Goal: Task Accomplishment & Management: Manage account settings

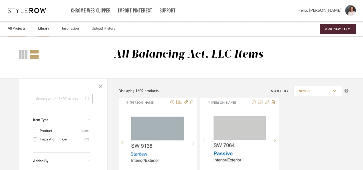
click at [19, 28] on link "All Projects" at bounding box center [17, 28] width 18 height 7
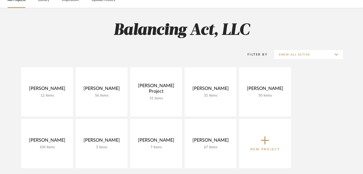
scroll to position [34, 0]
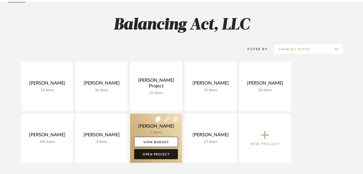
click at [159, 154] on link "Open Project" at bounding box center [156, 154] width 44 height 10
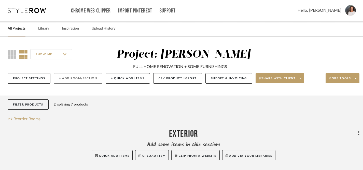
click at [72, 76] on button "+ Add Room/Section" at bounding box center [78, 78] width 49 height 10
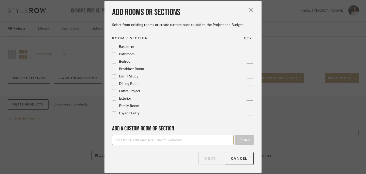
click at [130, 140] on input at bounding box center [173, 139] width 122 height 10
type input "Flooring & Paint"
click at [245, 140] on button "Add" at bounding box center [244, 139] width 19 height 10
click at [213, 158] on button "Next" at bounding box center [211, 158] width 24 height 13
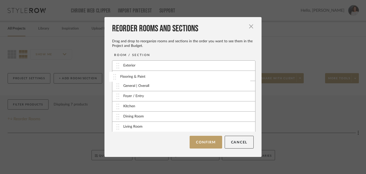
drag, startPoint x: 116, startPoint y: 127, endPoint x: 115, endPoint y: 77, distance: 49.9
click at [207, 142] on button "Confirm" at bounding box center [206, 142] width 32 height 13
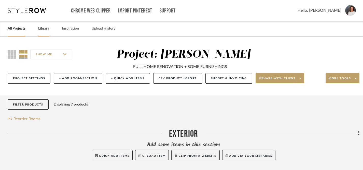
click at [45, 29] on link "Library" at bounding box center [43, 28] width 11 height 7
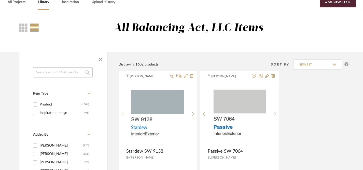
scroll to position [25, 0]
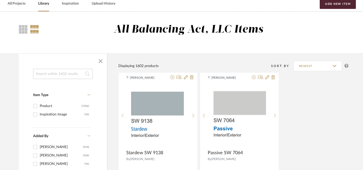
click at [73, 76] on input at bounding box center [62, 74] width 59 height 10
type input "paint"
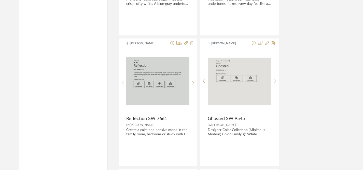
scroll to position [1490, 0]
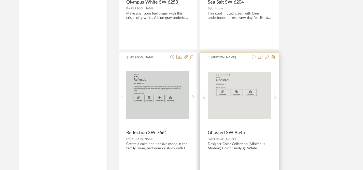
click at [253, 56] on icon at bounding box center [253, 57] width 4 height 4
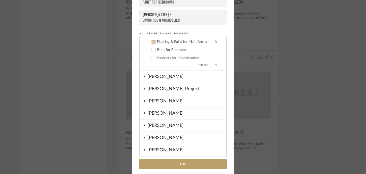
scroll to position [37, 0]
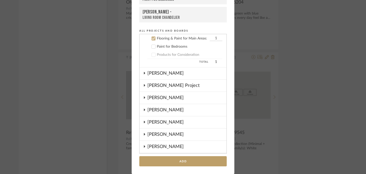
click at [144, 85] on icon at bounding box center [144, 85] width 1 height 2
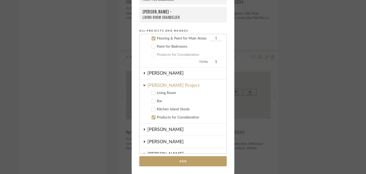
click at [143, 85] on icon at bounding box center [144, 85] width 2 height 1
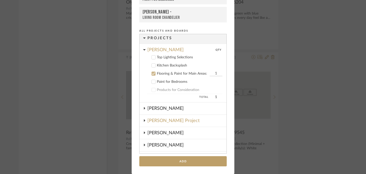
scroll to position [0, 0]
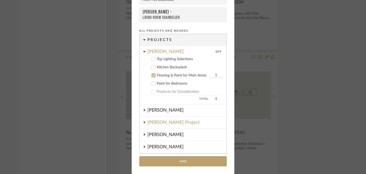
click at [152, 76] on icon at bounding box center [153, 75] width 3 height 3
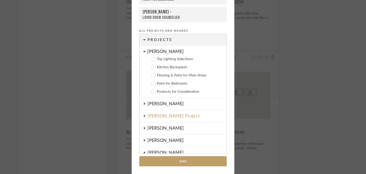
click at [143, 52] on icon at bounding box center [144, 51] width 3 height 4
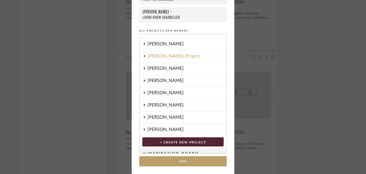
scroll to position [28, 0]
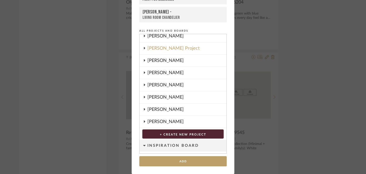
click at [143, 108] on icon at bounding box center [144, 109] width 4 height 3
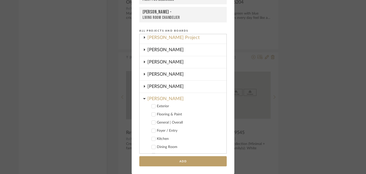
scroll to position [44, 0]
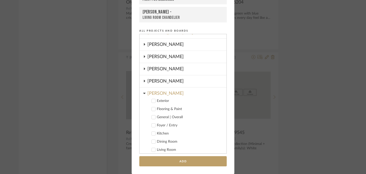
click at [152, 108] on icon at bounding box center [154, 109] width 4 height 4
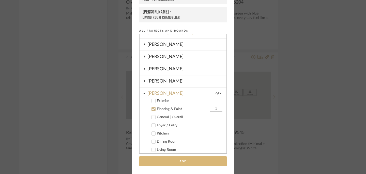
click at [179, 162] on button "Add" at bounding box center [182, 161] width 87 height 10
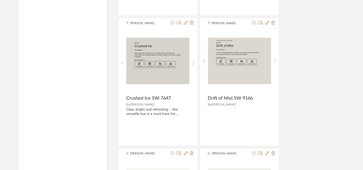
scroll to position [1653, 0]
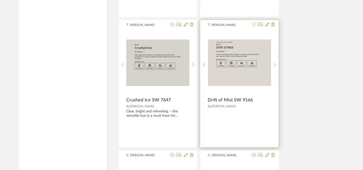
click at [254, 25] on icon at bounding box center [253, 24] width 4 height 4
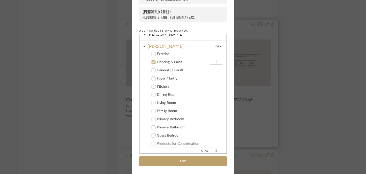
scroll to position [92, 0]
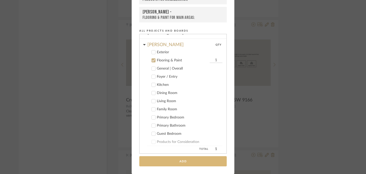
click at [175, 161] on button "Add" at bounding box center [182, 161] width 87 height 10
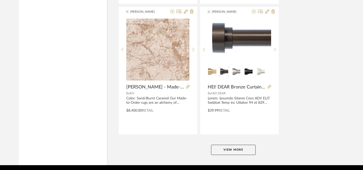
scroll to position [2335, 0]
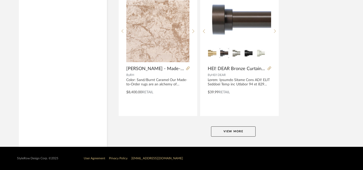
click at [225, 130] on button "View More" at bounding box center [233, 131] width 44 height 10
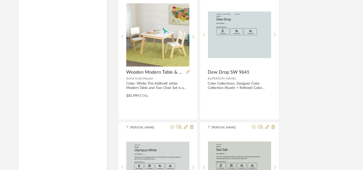
scroll to position [1290, 0]
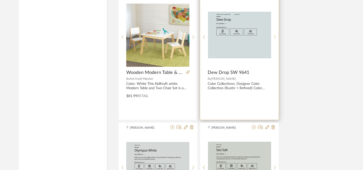
click at [275, 34] on div at bounding box center [275, 37] width 8 height 68
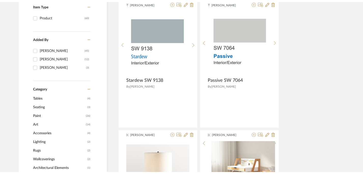
scroll to position [0, 0]
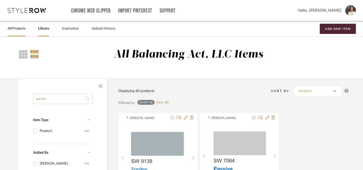
click at [11, 29] on link "All Projects" at bounding box center [17, 28] width 18 height 7
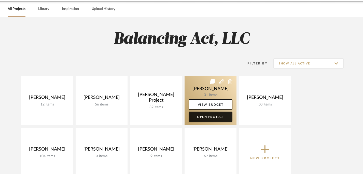
scroll to position [20, 0]
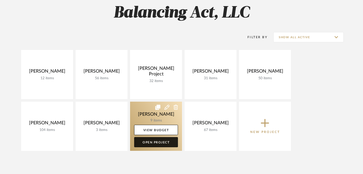
click at [158, 143] on link "Open Project" at bounding box center [156, 142] width 44 height 10
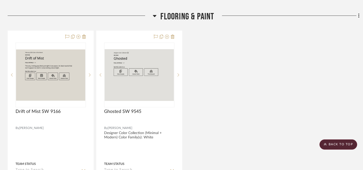
scroll to position [167, 0]
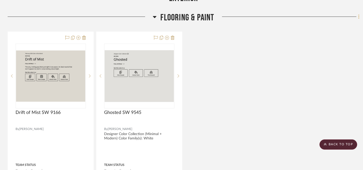
click at [358, 18] on icon at bounding box center [358, 16] width 1 height 4
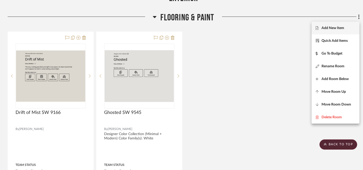
click at [340, 28] on span "Add New Item" at bounding box center [332, 28] width 23 height 4
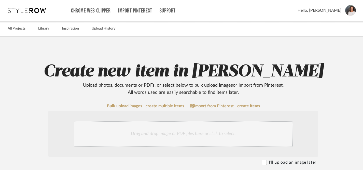
click at [228, 133] on div "Drag and drop image or PDF files here or click to select." at bounding box center [183, 133] width 219 height 25
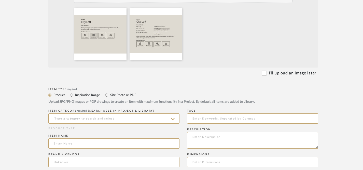
scroll to position [143, 0]
click at [164, 118] on input at bounding box center [113, 118] width 131 height 10
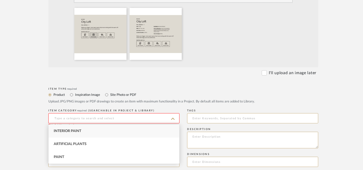
click at [151, 130] on div "Interior Paint" at bounding box center [114, 130] width 130 height 13
type input "Interior Paint"
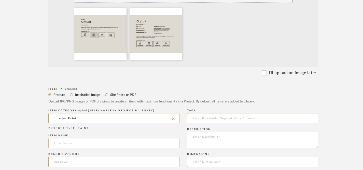
click at [174, 144] on input at bounding box center [113, 143] width 131 height 10
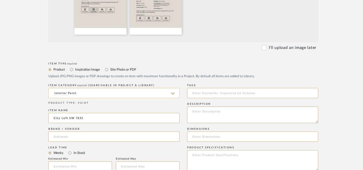
scroll to position [183, 0]
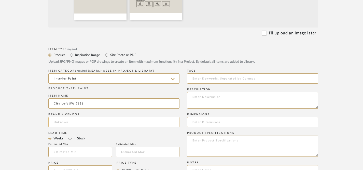
type input "City Loft SW 7631"
click at [156, 121] on input at bounding box center [113, 122] width 131 height 10
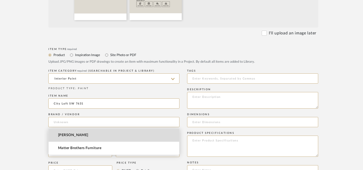
click at [122, 136] on mat-option "[PERSON_NAME]" at bounding box center [114, 134] width 130 height 13
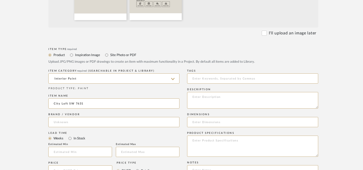
type input "[PERSON_NAME]"
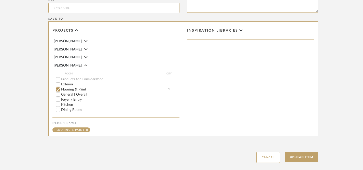
scroll to position [393, 0]
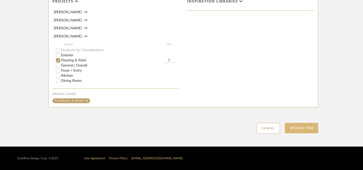
click at [303, 127] on button "Upload Item" at bounding box center [302, 128] width 34 height 10
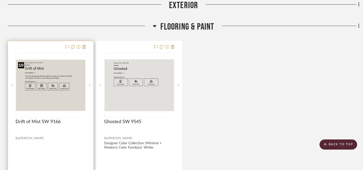
scroll to position [157, 0]
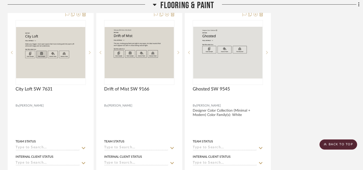
scroll to position [184, 0]
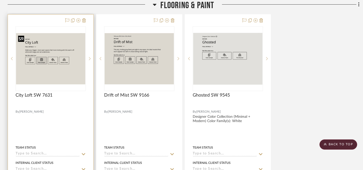
click at [0, 0] on img at bounding box center [0, 0] width 0 height 0
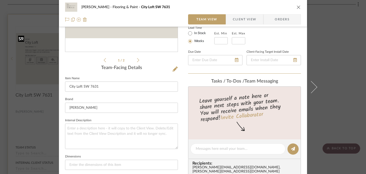
scroll to position [97, 0]
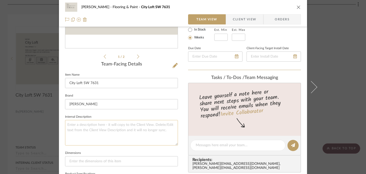
click at [82, 124] on textarea at bounding box center [121, 132] width 113 height 25
paste textarea "Color Family(s): White"
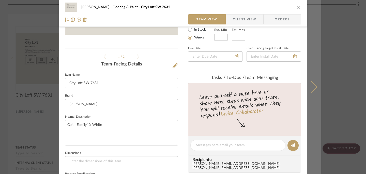
type textarea "Color Family(s): White"
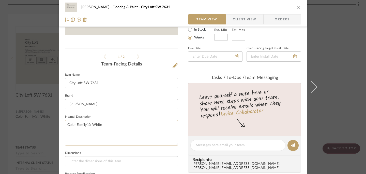
paste textarea "Make your bigger, more open spaces feel more inviting with this warm off-white …"
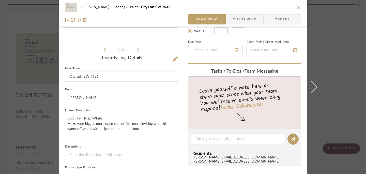
type textarea "Color Family(s): White Make your bigger, more open spaces feel more inviting wi…"
click at [297, 7] on icon "close" at bounding box center [299, 7] width 4 height 4
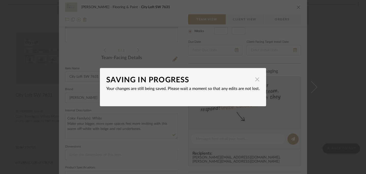
click at [254, 81] on span "button" at bounding box center [257, 79] width 10 height 10
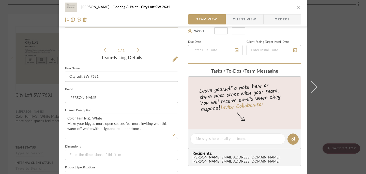
click at [297, 7] on icon "close" at bounding box center [299, 7] width 4 height 4
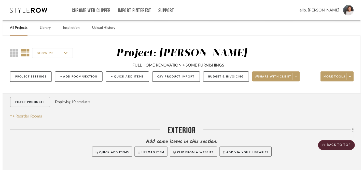
scroll to position [184, 0]
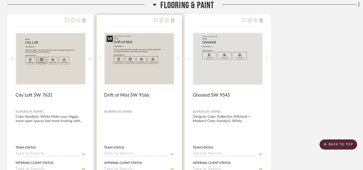
click at [161, 65] on img "0" at bounding box center [138, 58] width 69 height 51
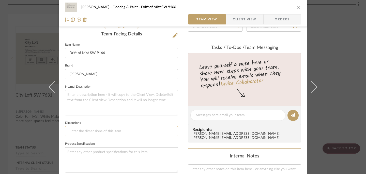
scroll to position [129, 0]
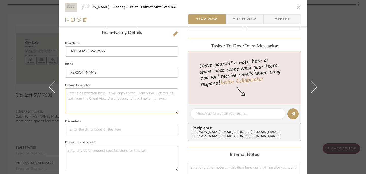
click at [138, 98] on textarea at bounding box center [121, 100] width 113 height 25
paste textarea "Color Family(s): Neutral"
type textarea "Color Family(s): Neutral"
click at [132, 98] on textarea "Color Family(s): Neutral" at bounding box center [121, 100] width 113 height 25
paste textarea "This airy, inviting gray feels just right in any space. An ideal neutral that w…"
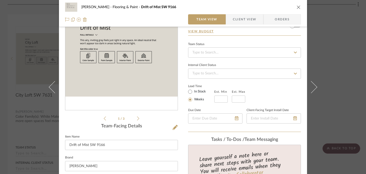
scroll to position [0, 0]
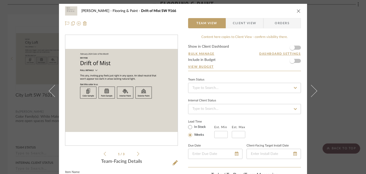
type textarea "Color Family(s): Neutral This airy, inviting gray feels just right in any space…"
click at [297, 11] on icon "close" at bounding box center [299, 11] width 4 height 4
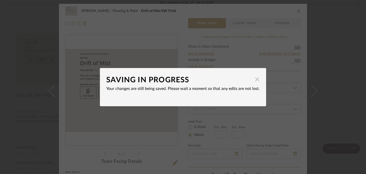
click at [254, 81] on span "button" at bounding box center [257, 79] width 10 height 10
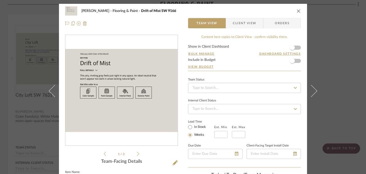
click at [298, 11] on icon "close" at bounding box center [299, 11] width 4 height 4
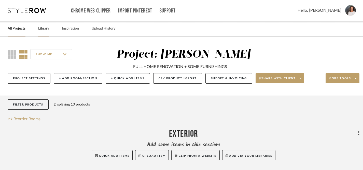
click at [42, 31] on link "Library" at bounding box center [43, 28] width 11 height 7
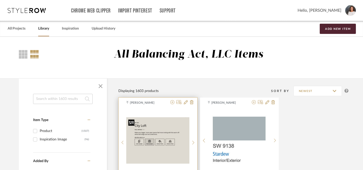
click at [168, 153] on img "0" at bounding box center [157, 140] width 63 height 47
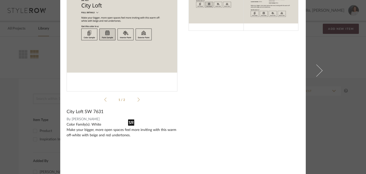
scroll to position [41, 0]
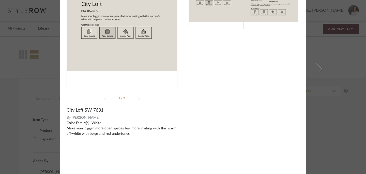
click at [67, 128] on div "Color Family(s): White Make your bigger, more open spaces feel more inviting wi…" at bounding box center [122, 128] width 111 height 16
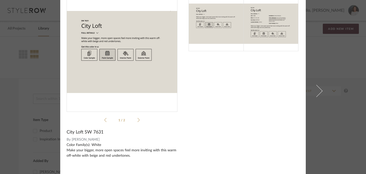
scroll to position [0, 0]
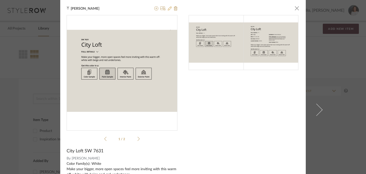
click at [168, 8] on icon at bounding box center [170, 8] width 4 height 4
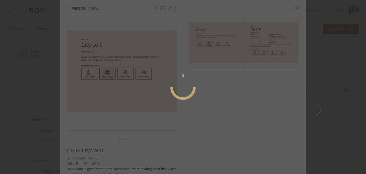
radio input "true"
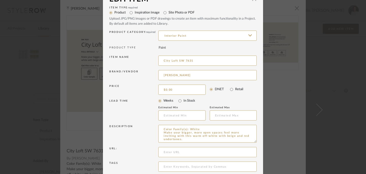
scroll to position [17, 0]
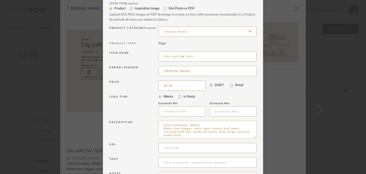
click at [162, 129] on textarea "Color Family(s): White Make your bigger, more open spaces feel more inviting wi…" at bounding box center [207, 130] width 98 height 18
click at [200, 125] on textarea "Color Family(s): White Make your bigger, more open spaces feel more inviting wi…" at bounding box center [207, 130] width 98 height 18
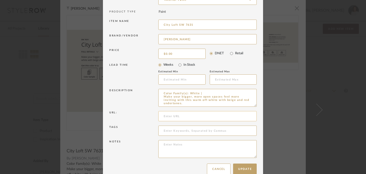
scroll to position [58, 0]
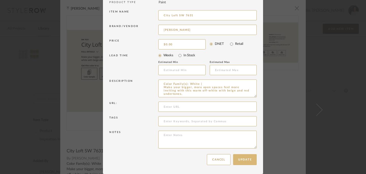
type textarea "Color Family(s): White | Make your bigger, more open spaces feel more inviting …"
click at [242, 160] on button "Update" at bounding box center [245, 159] width 24 height 11
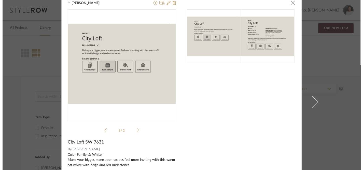
scroll to position [0, 0]
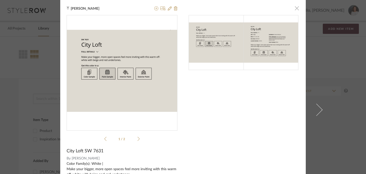
click at [296, 9] on span "button" at bounding box center [297, 8] width 10 height 10
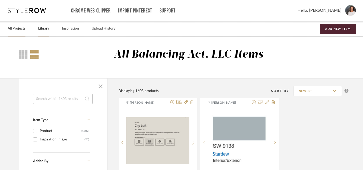
click at [19, 28] on link "All Projects" at bounding box center [17, 28] width 18 height 7
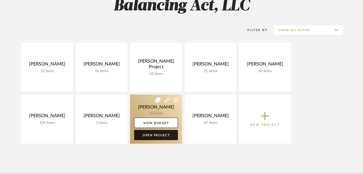
click at [165, 136] on link "Open Project" at bounding box center [156, 135] width 44 height 10
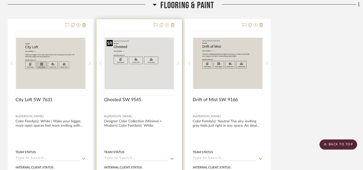
scroll to position [180, 0]
click at [151, 118] on div at bounding box center [138, 130] width 85 height 222
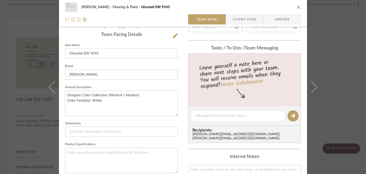
scroll to position [130, 0]
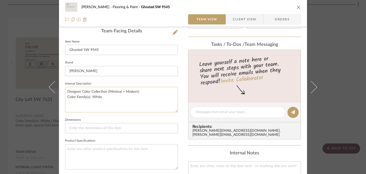
click at [65, 97] on textarea "Designer Color Collection (Minimal + Modern) Color Family(s): White" at bounding box center [121, 99] width 113 height 25
drag, startPoint x: 65, startPoint y: 97, endPoint x: 102, endPoint y: 97, distance: 37.6
click at [102, 97] on textarea "Designer Color Collection (Minimal + Modern) Color Family(s): White" at bounding box center [121, 99] width 113 height 25
click at [65, 92] on textarea "Designer Color Collection (Minimal + Modern)" at bounding box center [121, 99] width 113 height 25
paste textarea "Color Family(s): White"
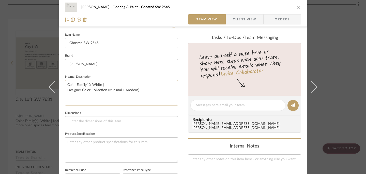
scroll to position [137, 0]
type textarea "Color Family(s): White | Designer Color Collection (Minimal + Modern)"
click at [297, 7] on icon "close" at bounding box center [299, 7] width 4 height 4
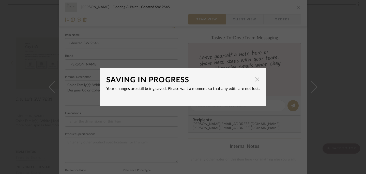
click at [256, 79] on span "button" at bounding box center [257, 79] width 10 height 10
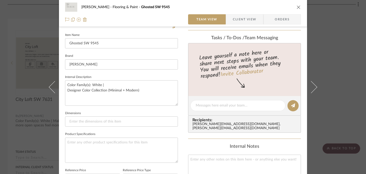
click at [297, 6] on icon "close" at bounding box center [299, 7] width 4 height 4
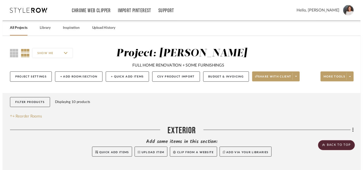
scroll to position [180, 0]
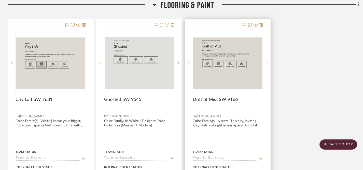
click at [243, 124] on div at bounding box center [227, 130] width 85 height 222
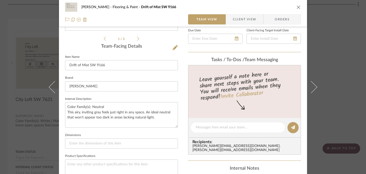
scroll to position [114, 0]
click at [109, 108] on textarea "Color Family(s): Neutral This airy, inviting gray feels just right in any space…" at bounding box center [121, 115] width 113 height 25
type textarea "Color Family(s): Neutral | This airy, inviting gray feels just right in any spa…"
click at [297, 8] on icon "close" at bounding box center [299, 7] width 4 height 4
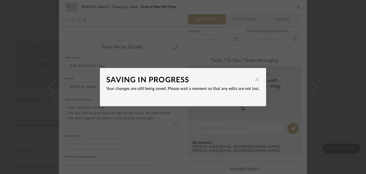
click at [256, 80] on span "button" at bounding box center [257, 79] width 10 height 10
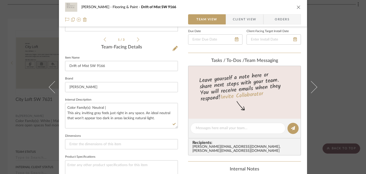
click at [297, 6] on icon "close" at bounding box center [299, 7] width 4 height 4
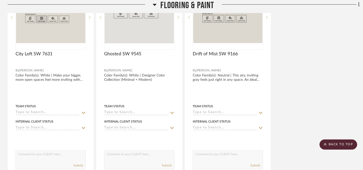
scroll to position [227, 0]
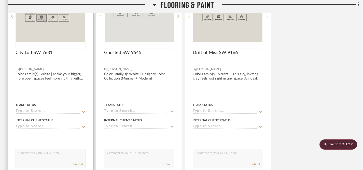
click at [83, 111] on icon at bounding box center [83, 111] width 5 height 4
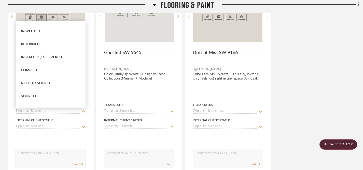
scroll to position [101, 0]
click at [44, 93] on div "Sourced" at bounding box center [51, 95] width 70 height 13
type input "9/17/2025"
type input "Sourced"
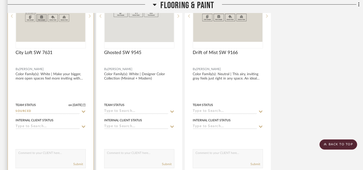
click at [84, 127] on icon at bounding box center [84, 126] width 4 height 2
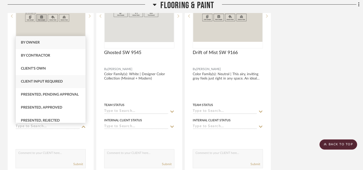
click at [61, 81] on span "Client Input Required" at bounding box center [42, 82] width 42 height 4
type input "9/17/2025"
type input "Client Input Required"
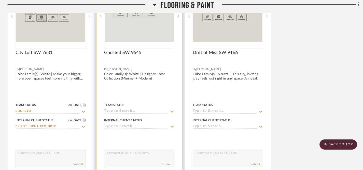
click at [172, 112] on icon at bounding box center [172, 111] width 4 height 2
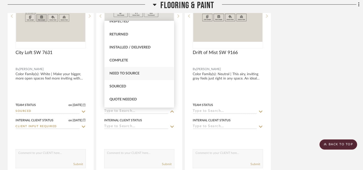
scroll to position [112, 0]
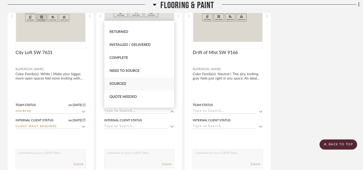
click at [122, 83] on span "Sourced" at bounding box center [117, 84] width 17 height 4
type input "9/17/2025"
type input "Sourced"
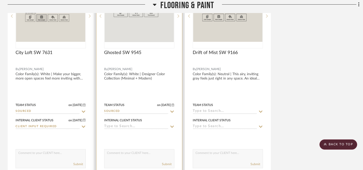
click at [172, 127] on icon at bounding box center [172, 126] width 5 height 4
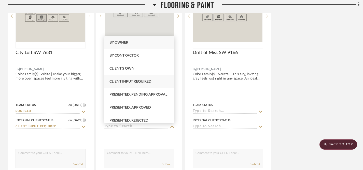
click at [147, 82] on span "Client Input Required" at bounding box center [130, 82] width 42 height 4
type input "9/17/2025"
type input "Client Input Required"
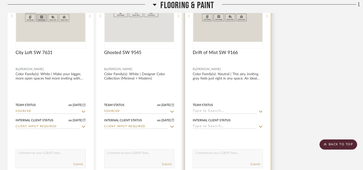
click at [259, 112] on icon at bounding box center [260, 111] width 5 height 4
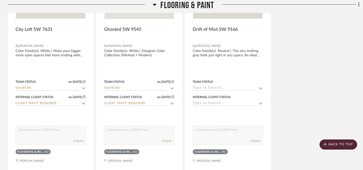
scroll to position [250, 0]
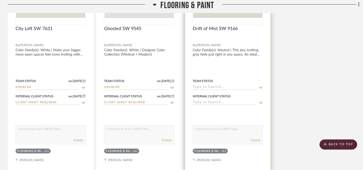
click at [260, 87] on icon at bounding box center [260, 87] width 5 height 4
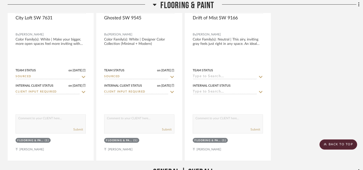
scroll to position [262, 0]
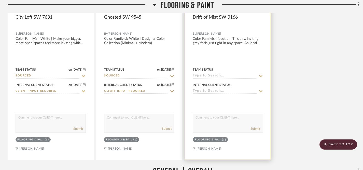
click at [262, 77] on icon at bounding box center [260, 76] width 5 height 4
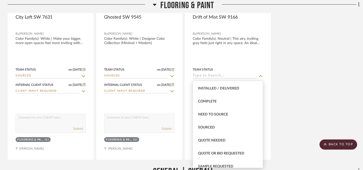
scroll to position [131, 0]
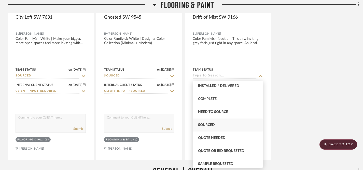
click at [212, 124] on span "Sourced" at bounding box center [206, 125] width 17 height 4
type input "9/17/2025"
type input "Sourced"
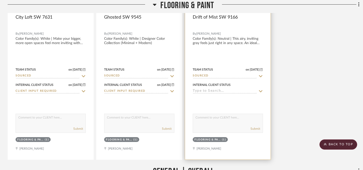
click at [259, 90] on icon at bounding box center [260, 91] width 5 height 4
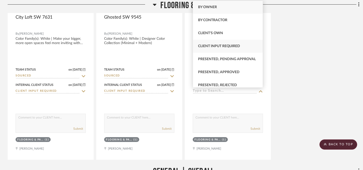
click at [233, 45] on span "Client Input Required" at bounding box center [219, 46] width 42 height 4
type input "9/17/2025"
type input "Client Input Required"
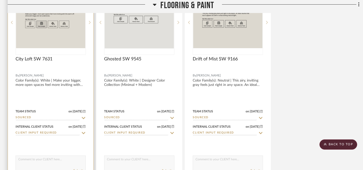
scroll to position [225, 0]
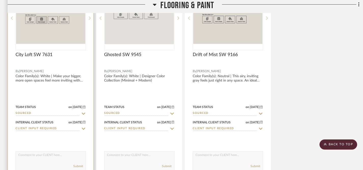
click at [59, 157] on textarea at bounding box center [51, 156] width 70 height 10
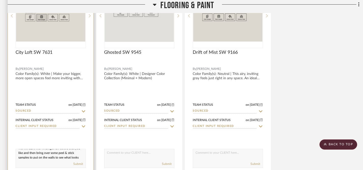
scroll to position [0, 0]
click at [28, 153] on textarea "We will start with finding a few colors that you like and then bring over some …" at bounding box center [51, 154] width 70 height 10
click at [56, 153] on textarea "We start with finding a few colors that you like and then bring over some peel …" at bounding box center [51, 154] width 70 height 10
click at [48, 158] on textarea "We start with finding a few neutral colors that you like and then bring over so…" at bounding box center [51, 154] width 70 height 10
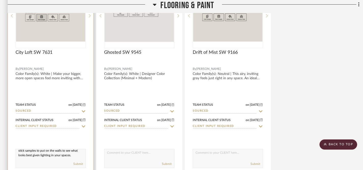
drag, startPoint x: 18, startPoint y: 153, endPoint x: 39, endPoint y: 160, distance: 22.3
click at [39, 160] on div "We start with finding a few neutral colors that you like and then we'll bring o…" at bounding box center [51, 157] width 70 height 19
paste textarea "’ll start with a few neutral colors you like and bring peel-and-stick samples t…"
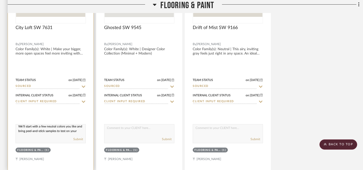
scroll to position [1, 0]
click at [24, 131] on textarea "We’ll start with a few neutral colors you like and bring peel-and-stick samples…" at bounding box center [51, 129] width 70 height 10
click at [79, 127] on textarea "We’ll start with a few neutral colors you like and then bring peel-and-stick sa…" at bounding box center [51, 129] width 70 height 10
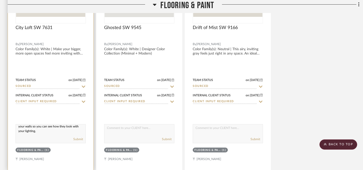
click at [52, 134] on textarea "We’ll start with a few neutral colors you like and then bring peel-and-stick sa…" at bounding box center [51, 129] width 70 height 10
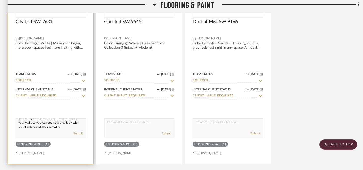
scroll to position [0, 0]
click at [18, 123] on textarea "We’ll start with a few neutral colors you like and then bring peel-and-stick sa…" at bounding box center [51, 123] width 70 height 10
drag, startPoint x: 18, startPoint y: 123, endPoint x: 54, endPoint y: 131, distance: 37.6
click at [54, 131] on div "We’ll start with a few neutral colors you like and then bring peel-and-stick sa…" at bounding box center [51, 127] width 70 height 19
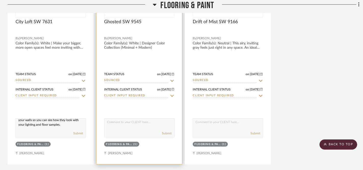
type textarea "We’ll start with a few neutral colors you like and then bring peel-and-stick sa…"
click at [112, 121] on textarea at bounding box center [139, 123] width 70 height 10
paste textarea "We’ll start with a few neutral colors you like and then bring peel-and-stick sa…"
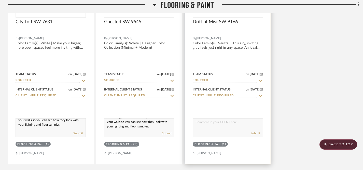
type textarea "We’ll start with a few neutral colors you like and then bring peel-and-stick sa…"
click at [204, 123] on textarea at bounding box center [228, 123] width 70 height 10
paste textarea "We’ll start with a few neutral colors you like and then bring peel-and-stick sa…"
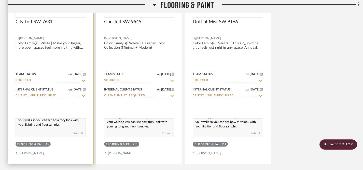
type textarea "We’ll start with a few neutral colors you like and then bring peel-and-stick sa…"
click at [52, 123] on textarea "We’ll start with a few neutral colors you like and then bring peel-and-stick sa…" at bounding box center [51, 123] width 70 height 10
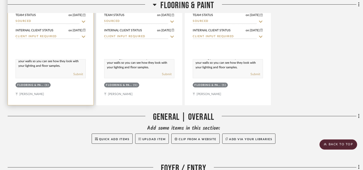
scroll to position [318, 0]
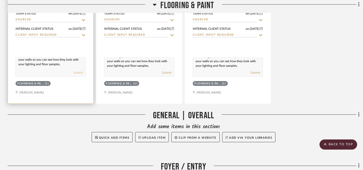
click at [78, 73] on button "Submit" at bounding box center [78, 72] width 10 height 5
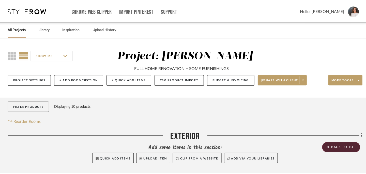
scroll to position [0, 0]
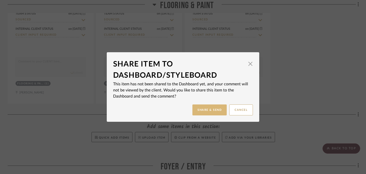
click at [208, 110] on button "Share & Send" at bounding box center [209, 109] width 34 height 11
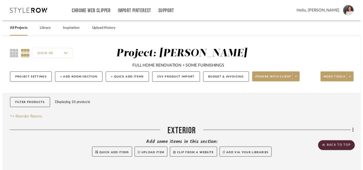
scroll to position [318, 0]
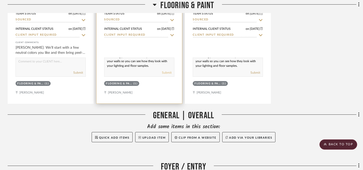
click at [167, 74] on button "Submit" at bounding box center [167, 72] width 10 height 5
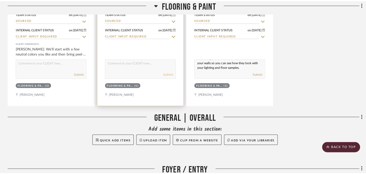
scroll to position [0, 0]
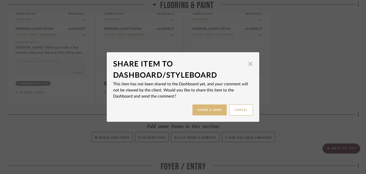
click at [205, 109] on button "Share & Send" at bounding box center [209, 109] width 34 height 11
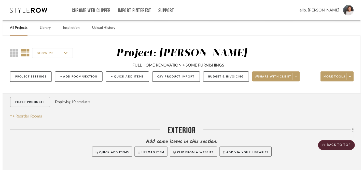
scroll to position [318, 0]
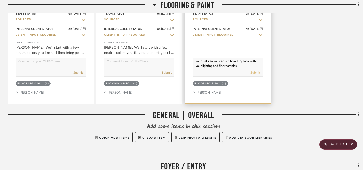
click at [255, 72] on button "Submit" at bounding box center [255, 72] width 10 height 5
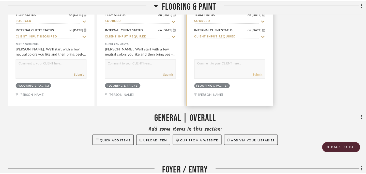
scroll to position [0, 0]
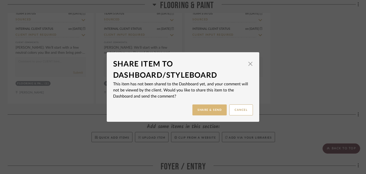
click at [202, 111] on button "Share & Send" at bounding box center [209, 109] width 34 height 11
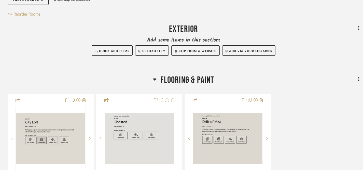
scroll to position [113, 0]
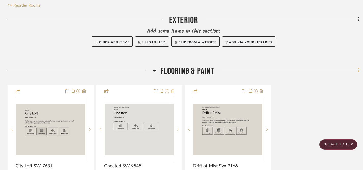
click at [358, 71] on icon at bounding box center [358, 70] width 1 height 4
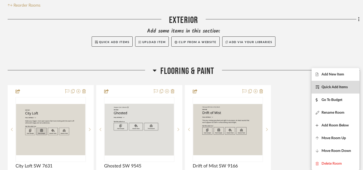
click at [330, 88] on span "Quick Add Items" at bounding box center [334, 87] width 26 height 4
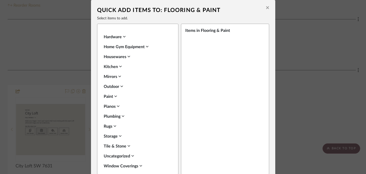
scroll to position [179, 0]
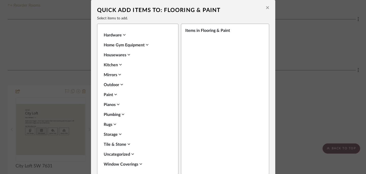
click at [115, 94] on icon at bounding box center [115, 94] width 3 height 4
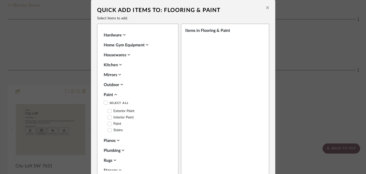
click at [108, 116] on icon at bounding box center [110, 117] width 4 height 4
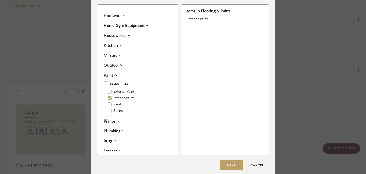
scroll to position [0, 0]
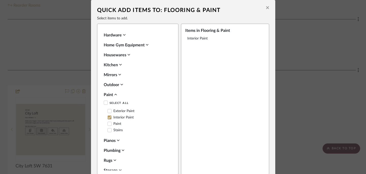
click at [266, 8] on icon at bounding box center [267, 7] width 3 height 3
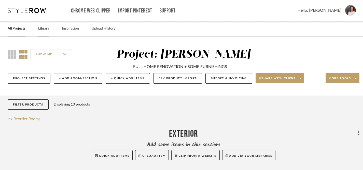
click at [45, 29] on link "Library" at bounding box center [43, 28] width 11 height 7
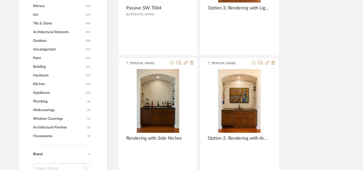
scroll to position [298, 0]
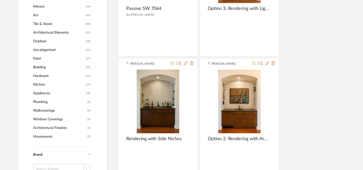
click at [40, 58] on span "Paint" at bounding box center [58, 58] width 51 height 9
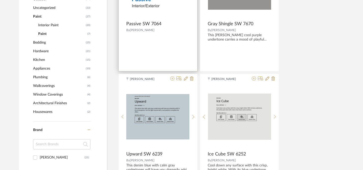
scroll to position [264, 0]
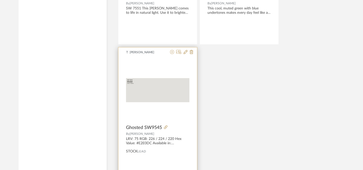
scroll to position [1764, 0]
click at [191, 51] on icon at bounding box center [191, 51] width 4 height 4
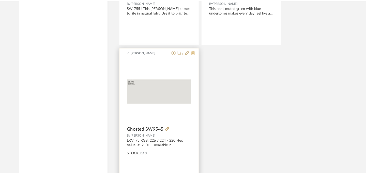
scroll to position [0, 0]
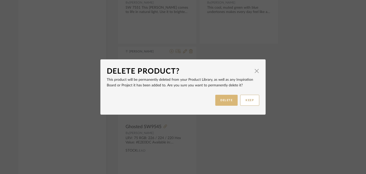
click at [227, 99] on button "DELETE" at bounding box center [226, 100] width 22 height 11
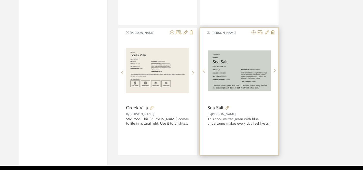
scroll to position [1651, 0]
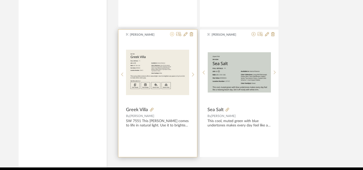
click at [172, 35] on icon at bounding box center [172, 34] width 4 height 4
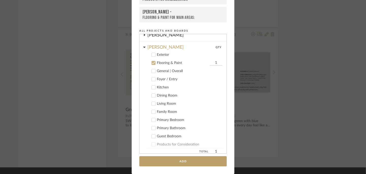
scroll to position [92, 0]
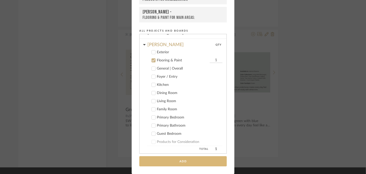
click at [189, 162] on button "Add" at bounding box center [182, 161] width 87 height 10
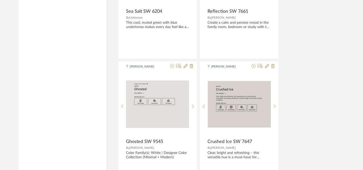
scroll to position [1363, 0]
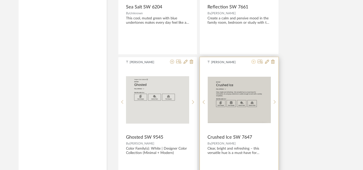
click at [253, 63] on icon at bounding box center [253, 61] width 4 height 4
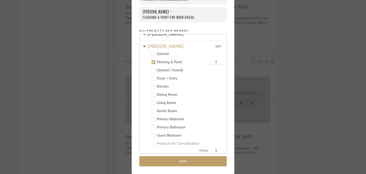
scroll to position [92, 0]
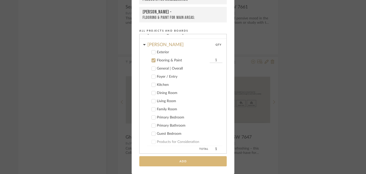
click at [185, 160] on button "Add" at bounding box center [182, 161] width 87 height 10
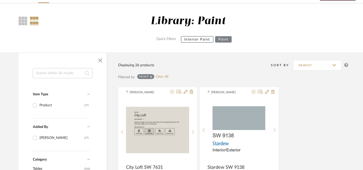
scroll to position [0, 0]
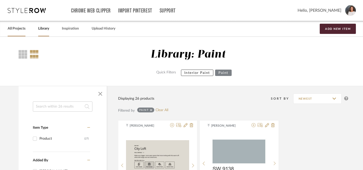
click at [18, 31] on link "All Projects" at bounding box center [17, 28] width 18 height 7
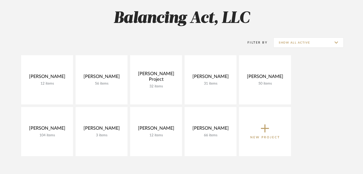
scroll to position [43, 0]
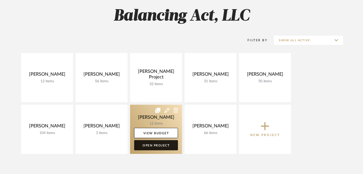
click at [155, 144] on link "Open Project" at bounding box center [156, 145] width 44 height 10
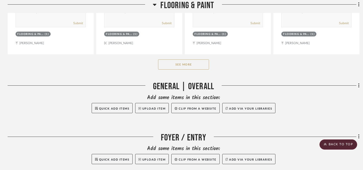
scroll to position [361, 0]
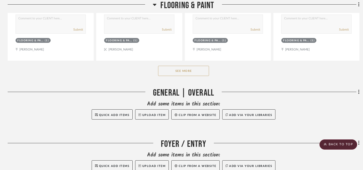
click at [186, 71] on button "See More" at bounding box center [183, 71] width 51 height 10
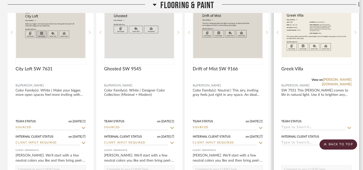
scroll to position [211, 0]
click at [304, 93] on div at bounding box center [315, 99] width 85 height 222
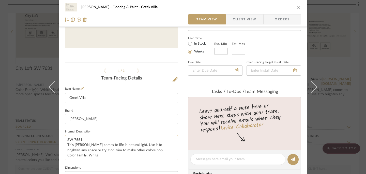
scroll to position [84, 0]
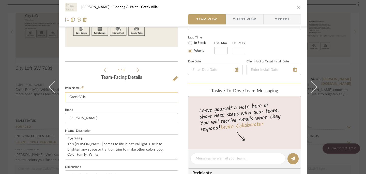
click at [103, 99] on input "Greek Villa" at bounding box center [121, 97] width 113 height 10
type input "Greek Villa SW 7551"
drag, startPoint x: 92, startPoint y: 138, endPoint x: 62, endPoint y: 138, distance: 30.8
click at [61, 138] on div "Mike Hennessy Flooring & Paint Greek Villa SW 7551 Team View Client View Orders…" at bounding box center [183, 155] width 248 height 470
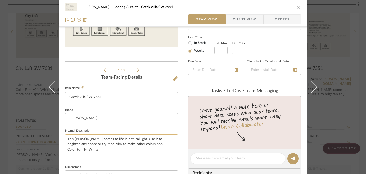
drag, startPoint x: 65, startPoint y: 154, endPoint x: 100, endPoint y: 154, distance: 34.8
click at [100, 154] on textarea "This sunny white comes to life in natural light. Use it to brighten any space o…" at bounding box center [121, 146] width 113 height 25
click at [73, 139] on textarea "This sunny white comes to life in natural light. Use it to brighten any space o…" at bounding box center [121, 146] width 113 height 25
paste textarea "Color Family: White"
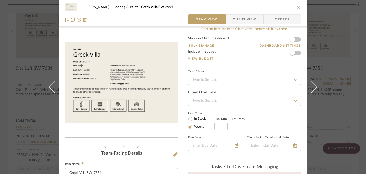
scroll to position [0, 0]
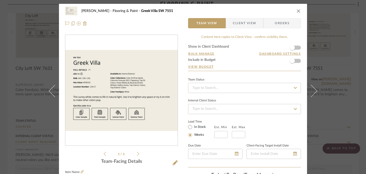
type textarea "Color Family: White | This sunny white comes to life in natural light. Use it t…"
click at [297, 12] on icon "close" at bounding box center [299, 11] width 4 height 4
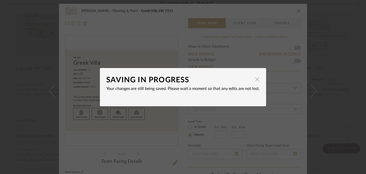
click at [256, 80] on span "button" at bounding box center [257, 79] width 10 height 10
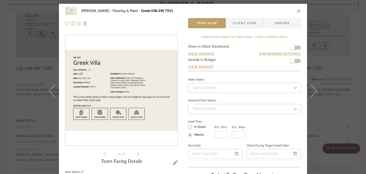
click at [297, 12] on icon "close" at bounding box center [299, 11] width 4 height 4
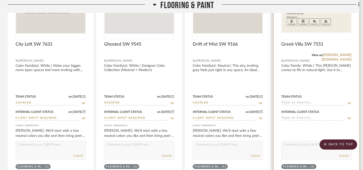
scroll to position [236, 0]
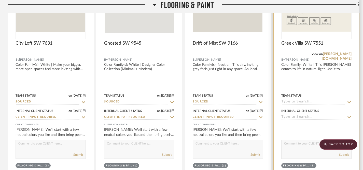
click at [349, 102] on icon at bounding box center [349, 102] width 4 height 2
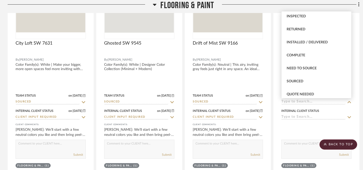
scroll to position [106, 0]
click at [295, 82] on span "Sourced" at bounding box center [294, 81] width 17 height 4
type input "9/17/2025"
type input "Sourced"
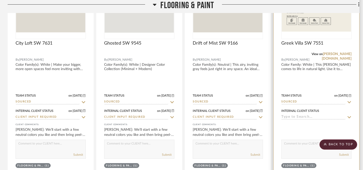
click at [348, 117] on icon at bounding box center [349, 117] width 5 height 4
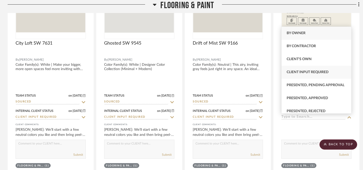
click at [313, 72] on span "Client Input Required" at bounding box center [307, 72] width 42 height 4
type input "9/17/2025"
type input "Client Input Required"
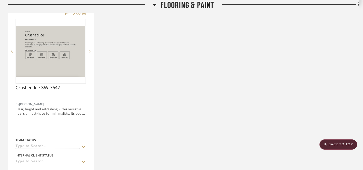
scroll to position [419, 0]
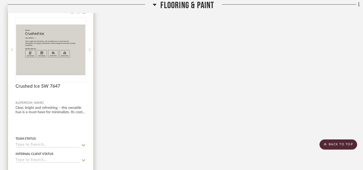
click at [54, 103] on div at bounding box center [50, 117] width 85 height 222
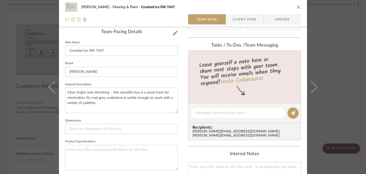
scroll to position [130, 0]
click at [66, 92] on textarea "Clear, bright and refreshing – this versatile hue is a must-have for minimalist…" at bounding box center [121, 99] width 113 height 25
paste textarea "Color Family(s): White"
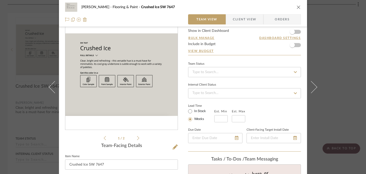
scroll to position [0, 0]
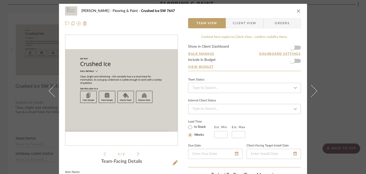
type textarea "Color Family(s): White | Clear, bright and refreshing – this versatile hue is a…"
click at [297, 10] on icon "close" at bounding box center [299, 11] width 4 height 4
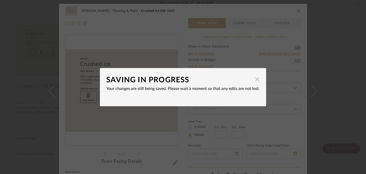
click at [257, 79] on span "button" at bounding box center [257, 79] width 10 height 10
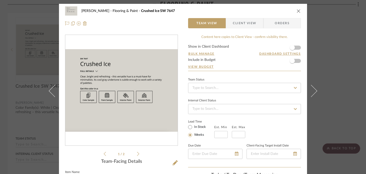
click at [297, 11] on icon "close" at bounding box center [299, 11] width 4 height 4
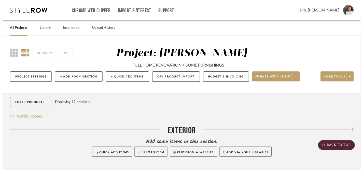
scroll to position [419, 0]
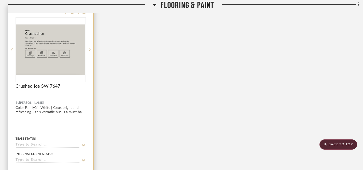
click at [83, 144] on icon at bounding box center [83, 145] width 5 height 4
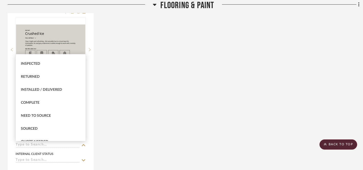
scroll to position [103, 0]
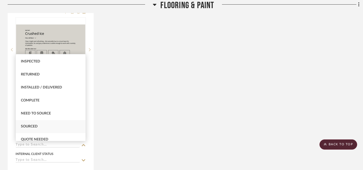
click at [55, 126] on div "Sourced" at bounding box center [51, 126] width 70 height 13
type input "9/17/2025"
type input "Sourced"
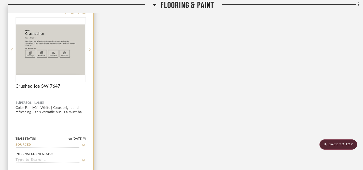
click at [82, 159] on icon at bounding box center [83, 160] width 5 height 4
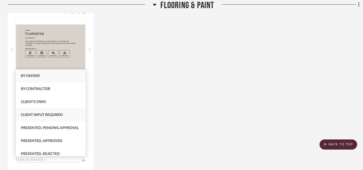
click at [70, 115] on div "Client Input Required" at bounding box center [51, 114] width 70 height 13
type input "9/17/2025"
type input "Client Input Required"
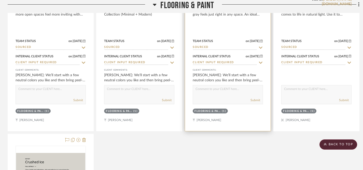
scroll to position [292, 0]
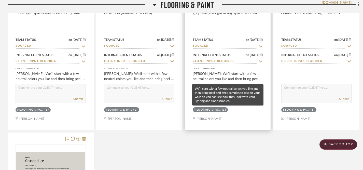
click at [245, 77] on div "PEGGY HERRMANN: We’ll start with a few neutral colors you like and then bring p…" at bounding box center [227, 76] width 70 height 10
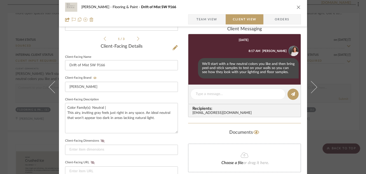
scroll to position [119, 0]
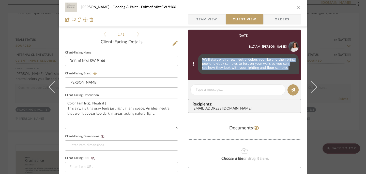
drag, startPoint x: 201, startPoint y: 60, endPoint x: 284, endPoint y: 69, distance: 83.8
click at [284, 69] on div "We’ll start with a few neutral colors you like and then bring peel-and-stick sa…" at bounding box center [248, 64] width 101 height 20
copy div "We’ll start with a few neutral colors you like and then bring peel-and-stick sa…"
click at [298, 7] on icon "close" at bounding box center [299, 7] width 4 height 4
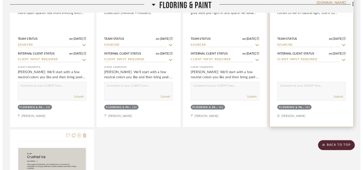
scroll to position [292, 0]
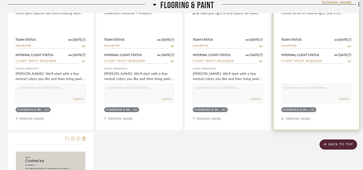
click at [326, 89] on textarea at bounding box center [316, 89] width 70 height 10
paste textarea "We’ll start with a few neutral colors you like and then bring peel-and-stick sa…"
type textarea "We’ll start with a few neutral colors you like and then bring peel-and-stick sa…"
click at [343, 99] on button "Submit" at bounding box center [344, 98] width 10 height 5
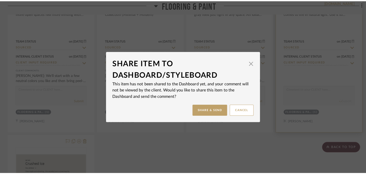
scroll to position [0, 0]
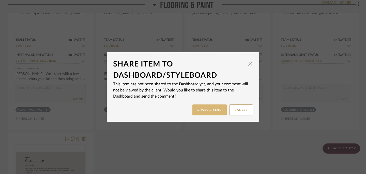
click at [205, 109] on button "Share & Send" at bounding box center [209, 109] width 34 height 11
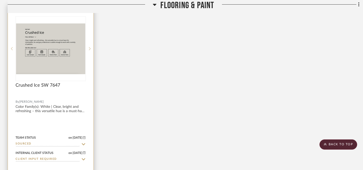
scroll to position [445, 0]
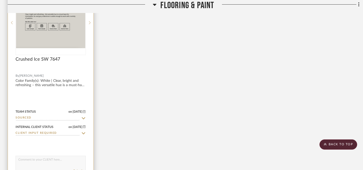
click at [49, 161] on textarea at bounding box center [51, 161] width 70 height 10
paste textarea "We’ll start with a few neutral colors you like and then bring peel-and-stick sa…"
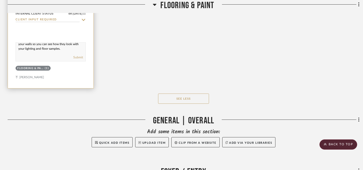
scroll to position [556, 0]
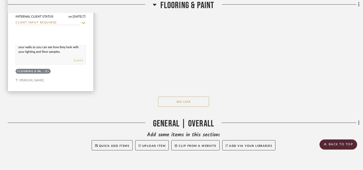
type textarea "We’ll start with a few neutral colors you like and then bring peel-and-stick sa…"
click at [78, 62] on button "Submit" at bounding box center [78, 60] width 10 height 5
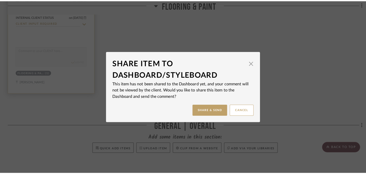
scroll to position [0, 0]
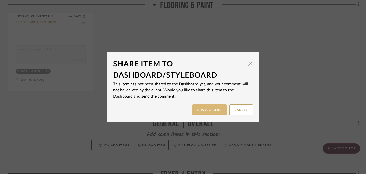
click at [208, 109] on button "Share & Send" at bounding box center [209, 109] width 34 height 11
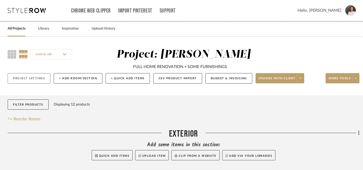
click at [38, 77] on button "Project Settings" at bounding box center [29, 78] width 43 height 10
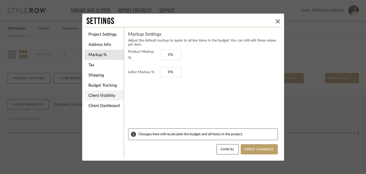
click at [103, 94] on li "Client Visibility" at bounding box center [103, 95] width 39 height 10
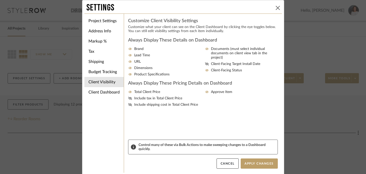
click at [277, 6] on icon at bounding box center [278, 8] width 4 height 4
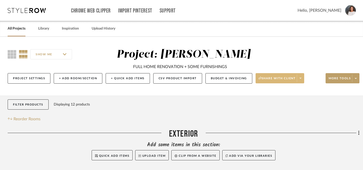
click at [278, 76] on span "Share with client" at bounding box center [276, 80] width 37 height 8
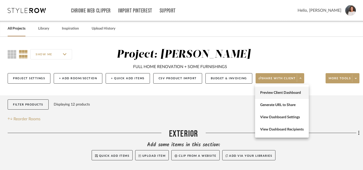
click at [273, 94] on span "Preview Client Dashboard" at bounding box center [281, 93] width 43 height 4
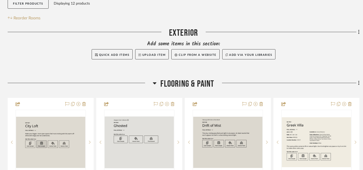
scroll to position [101, 0]
click at [358, 84] on icon at bounding box center [358, 82] width 1 height 4
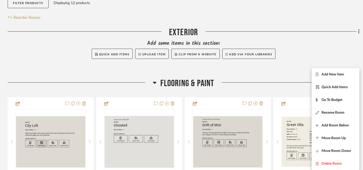
click at [283, 80] on div at bounding box center [181, 85] width 363 height 170
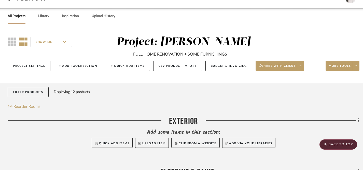
scroll to position [0, 0]
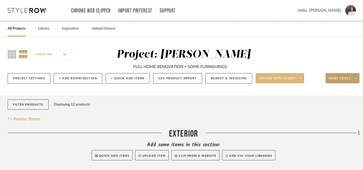
click at [284, 77] on span "Share with client" at bounding box center [276, 80] width 37 height 8
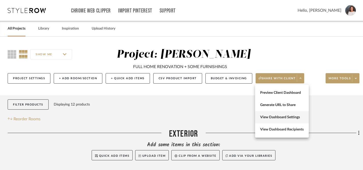
click at [273, 116] on span "View Dashboard Settings" at bounding box center [281, 117] width 43 height 4
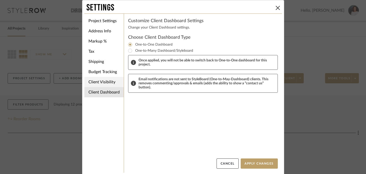
click at [102, 81] on li "Client Visibility" at bounding box center [103, 82] width 39 height 10
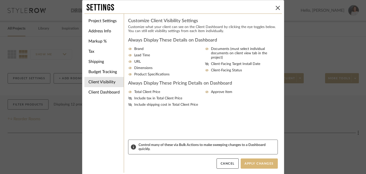
click at [257, 163] on button "Apply Changes" at bounding box center [259, 163] width 37 height 10
click at [276, 7] on icon at bounding box center [278, 8] width 4 height 4
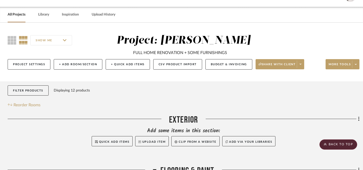
scroll to position [14, 0]
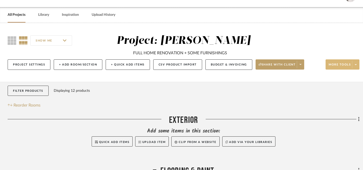
click at [356, 64] on icon at bounding box center [355, 64] width 2 height 3
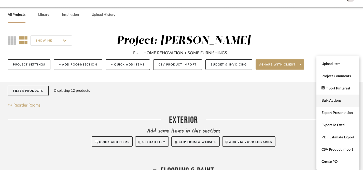
click at [326, 101] on span "Bulk Actions" at bounding box center [337, 100] width 33 height 4
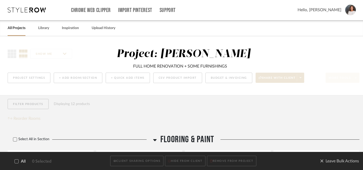
scroll to position [0, 0]
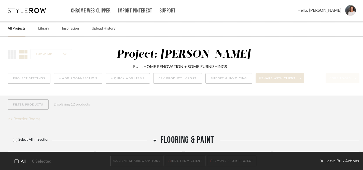
click at [15, 162] on icon at bounding box center [17, 161] width 4 height 4
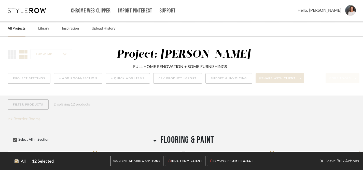
click at [129, 161] on button "CLIENT SHARING OPTIONS" at bounding box center [136, 161] width 53 height 10
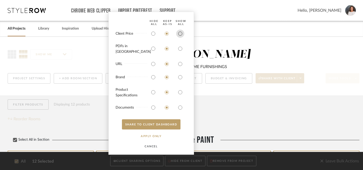
click at [180, 38] on input "radio" at bounding box center [180, 33] width 8 height 8
radio input "true"
click at [179, 49] on input "radio" at bounding box center [180, 48] width 8 height 8
radio input "true"
click at [181, 63] on input "radio" at bounding box center [180, 64] width 8 height 8
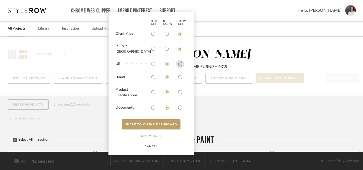
radio input "true"
click at [180, 78] on input "radio" at bounding box center [180, 77] width 8 height 8
radio input "true"
click at [180, 93] on input "radio" at bounding box center [180, 92] width 8 height 8
radio input "true"
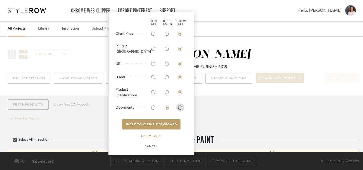
click at [180, 107] on input "radio" at bounding box center [180, 107] width 8 height 8
radio input "true"
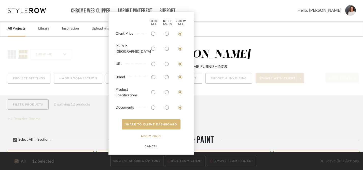
click at [157, 123] on button "SHARE TO CLIENT Dashboard" at bounding box center [151, 124] width 58 height 10
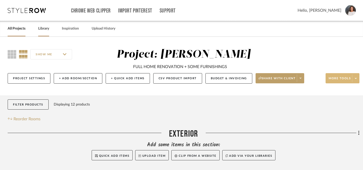
click at [44, 26] on link "Library" at bounding box center [43, 28] width 11 height 7
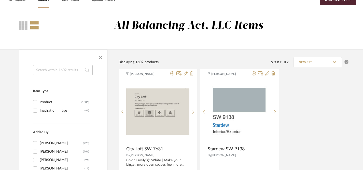
scroll to position [27, 0]
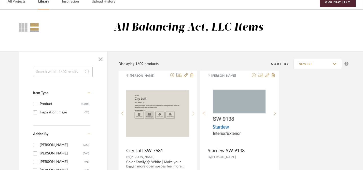
click at [57, 72] on input at bounding box center [62, 72] width 59 height 10
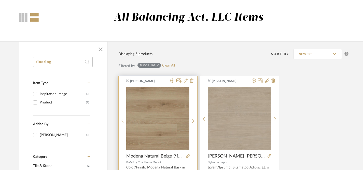
scroll to position [34, 0]
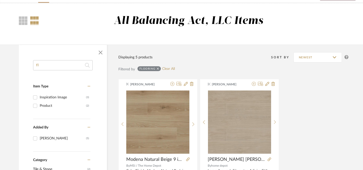
type input "f"
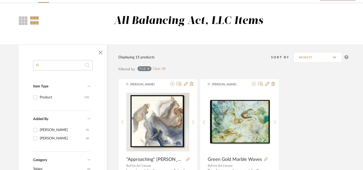
type input "f"
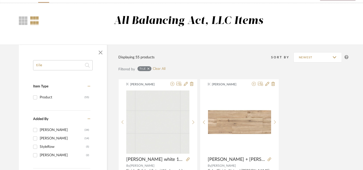
type input "tile"
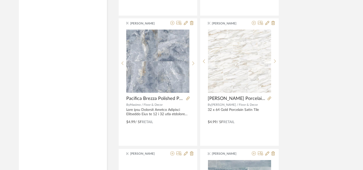
scroll to position [611, 0]
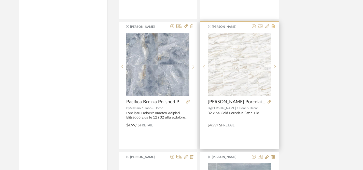
click at [273, 27] on icon at bounding box center [273, 26] width 4 height 4
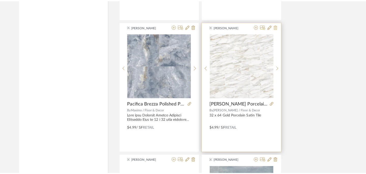
scroll to position [0, 0]
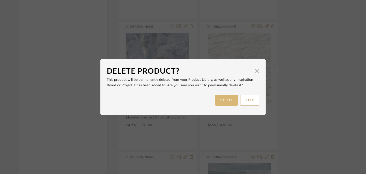
click at [225, 97] on button "DELETE" at bounding box center [226, 100] width 22 height 11
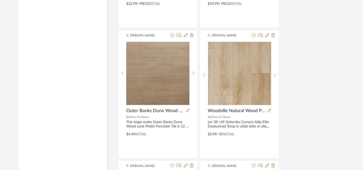
scroll to position [1259, 0]
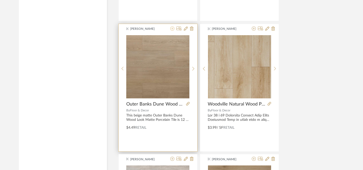
click at [172, 29] on icon at bounding box center [172, 28] width 4 height 4
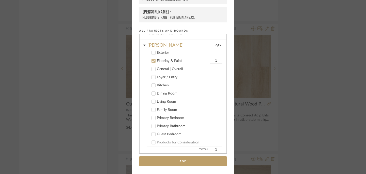
scroll to position [92, 0]
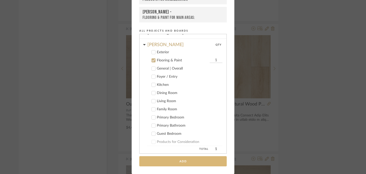
click at [183, 161] on button "Add" at bounding box center [182, 161] width 87 height 10
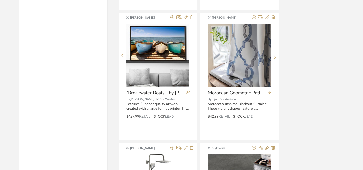
scroll to position [1787, 0]
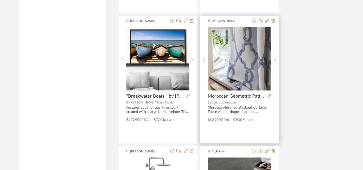
click at [273, 21] on icon at bounding box center [273, 21] width 4 height 4
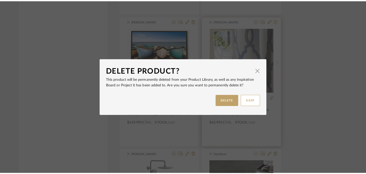
scroll to position [0, 0]
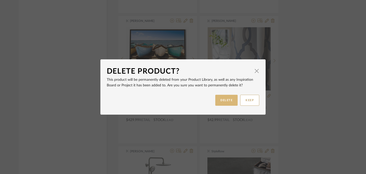
click at [228, 99] on button "DELETE" at bounding box center [226, 100] width 22 height 11
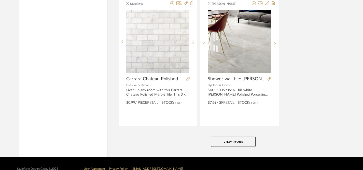
scroll to position [2205, 0]
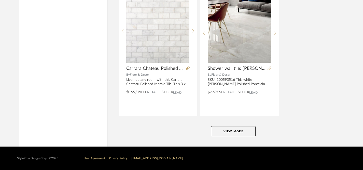
click at [229, 131] on button "View More" at bounding box center [233, 131] width 44 height 10
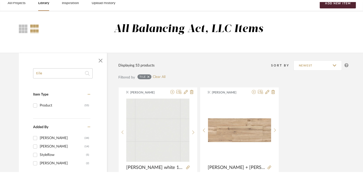
scroll to position [0, 0]
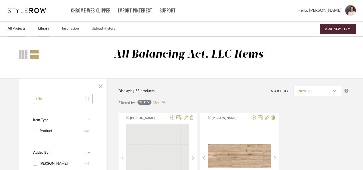
click at [17, 30] on link "All Projects" at bounding box center [17, 28] width 18 height 7
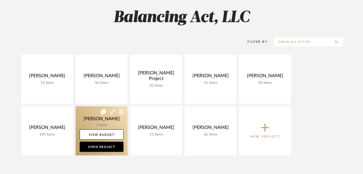
scroll to position [50, 0]
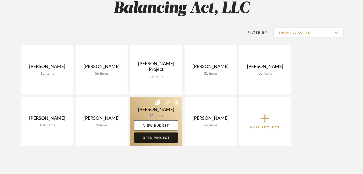
click at [158, 138] on link "Open Project" at bounding box center [156, 137] width 44 height 10
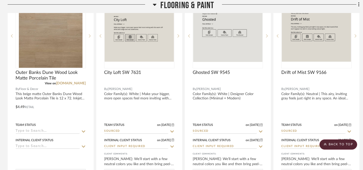
scroll to position [209, 0]
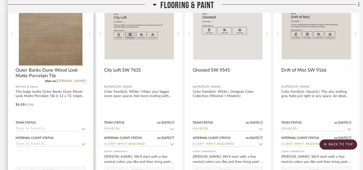
click at [84, 129] on icon at bounding box center [84, 129] width 4 height 2
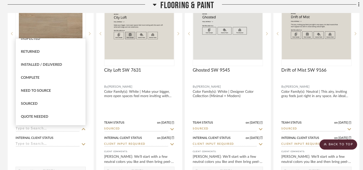
scroll to position [110, 0]
click at [62, 103] on div "Sourced" at bounding box center [51, 103] width 70 height 13
type input "9/17/2025"
type input "Sourced"
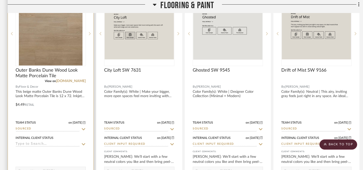
click at [84, 143] on icon at bounding box center [83, 144] width 5 height 4
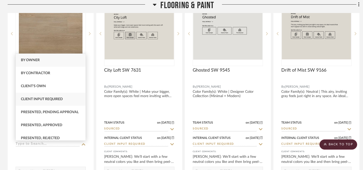
click at [63, 98] on div "Client Input Required" at bounding box center [51, 99] width 70 height 13
type input "9/17/2025"
type input "Client Input Required"
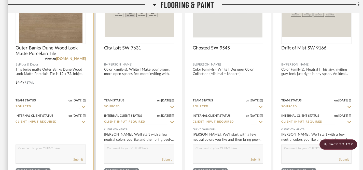
scroll to position [239, 0]
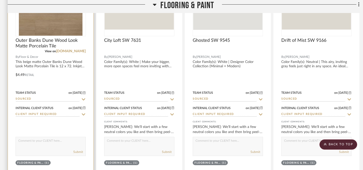
click at [58, 146] on textarea at bounding box center [51, 142] width 70 height 10
click at [34, 142] on textarea "This option is beautiful, if you're considering wood-look porcelain tile" at bounding box center [51, 142] width 70 height 10
type textarea "This is beautiful, if you're considering wood-look porcelain tile"
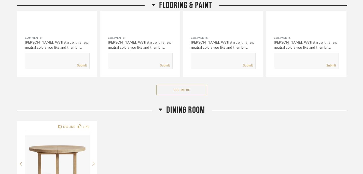
scroll to position [188, 0]
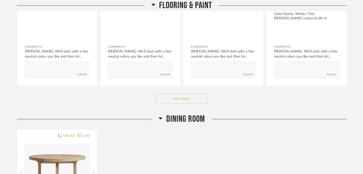
click at [186, 96] on button "See More" at bounding box center [181, 99] width 51 height 10
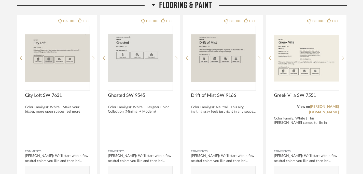
scroll to position [0, 0]
